Goal: Navigation & Orientation: Go to known website

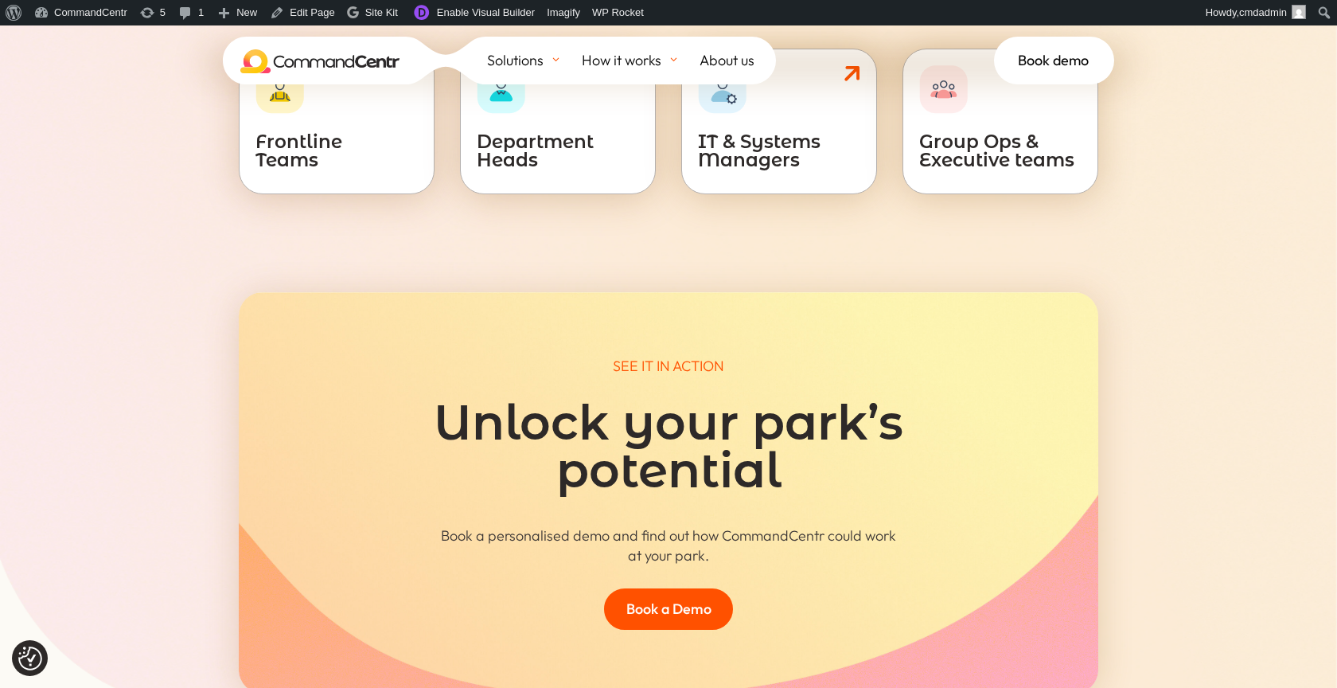
scroll to position [7178, 0]
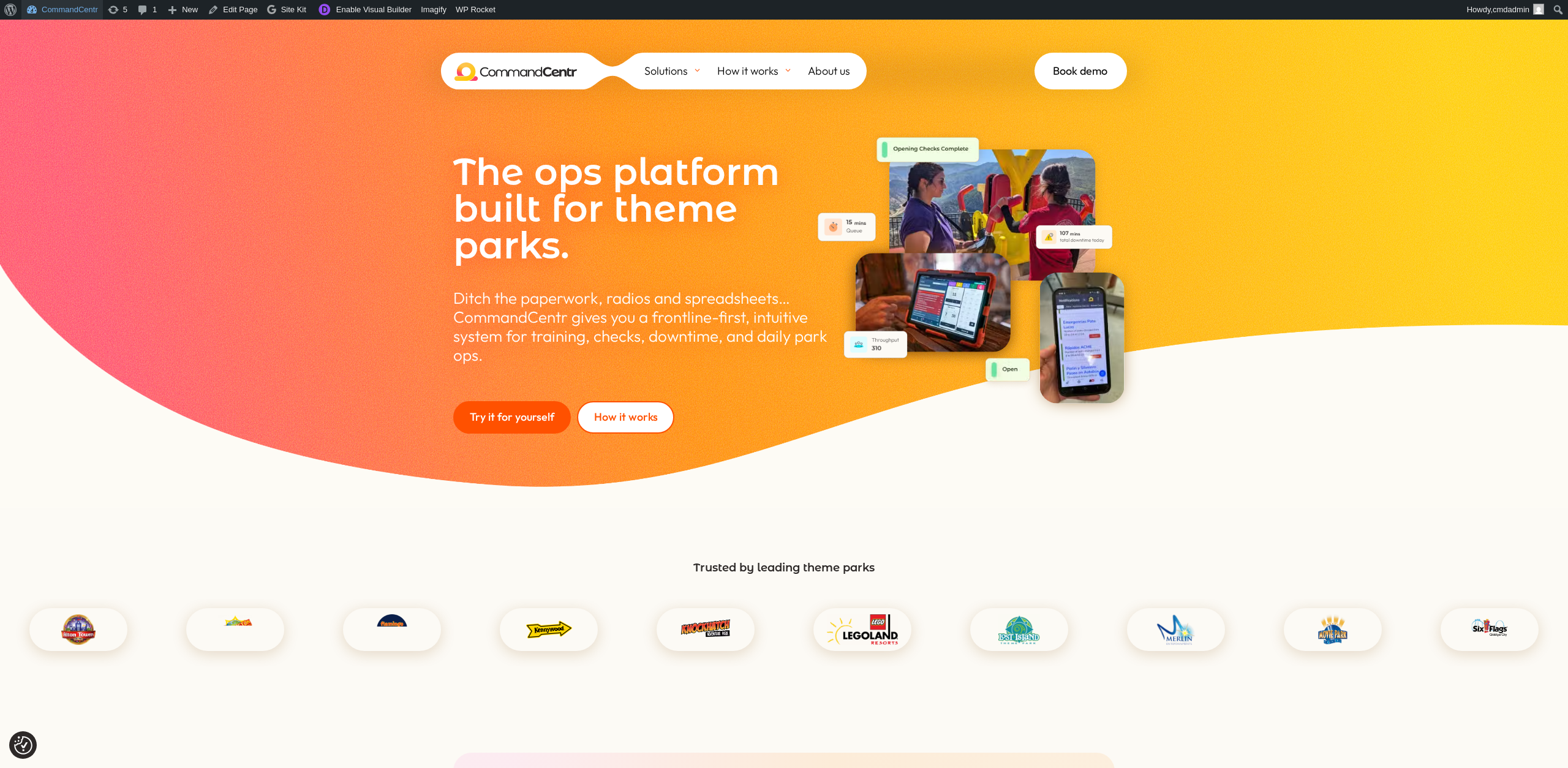
click at [76, 15] on link "CommandCentr" at bounding box center [62, 9] width 82 height 19
